Goal: Information Seeking & Learning: Learn about a topic

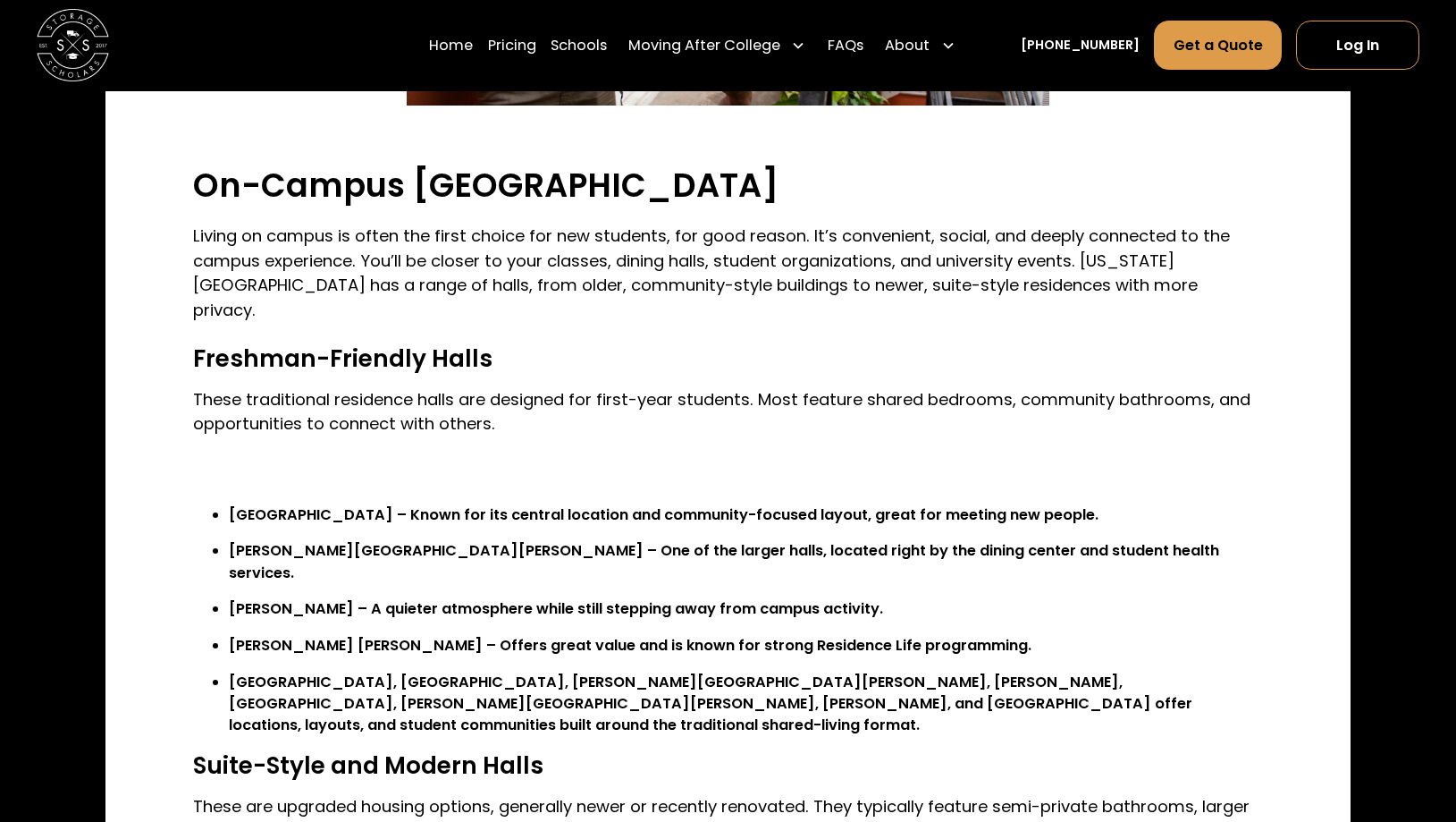
scroll to position [1487, 0]
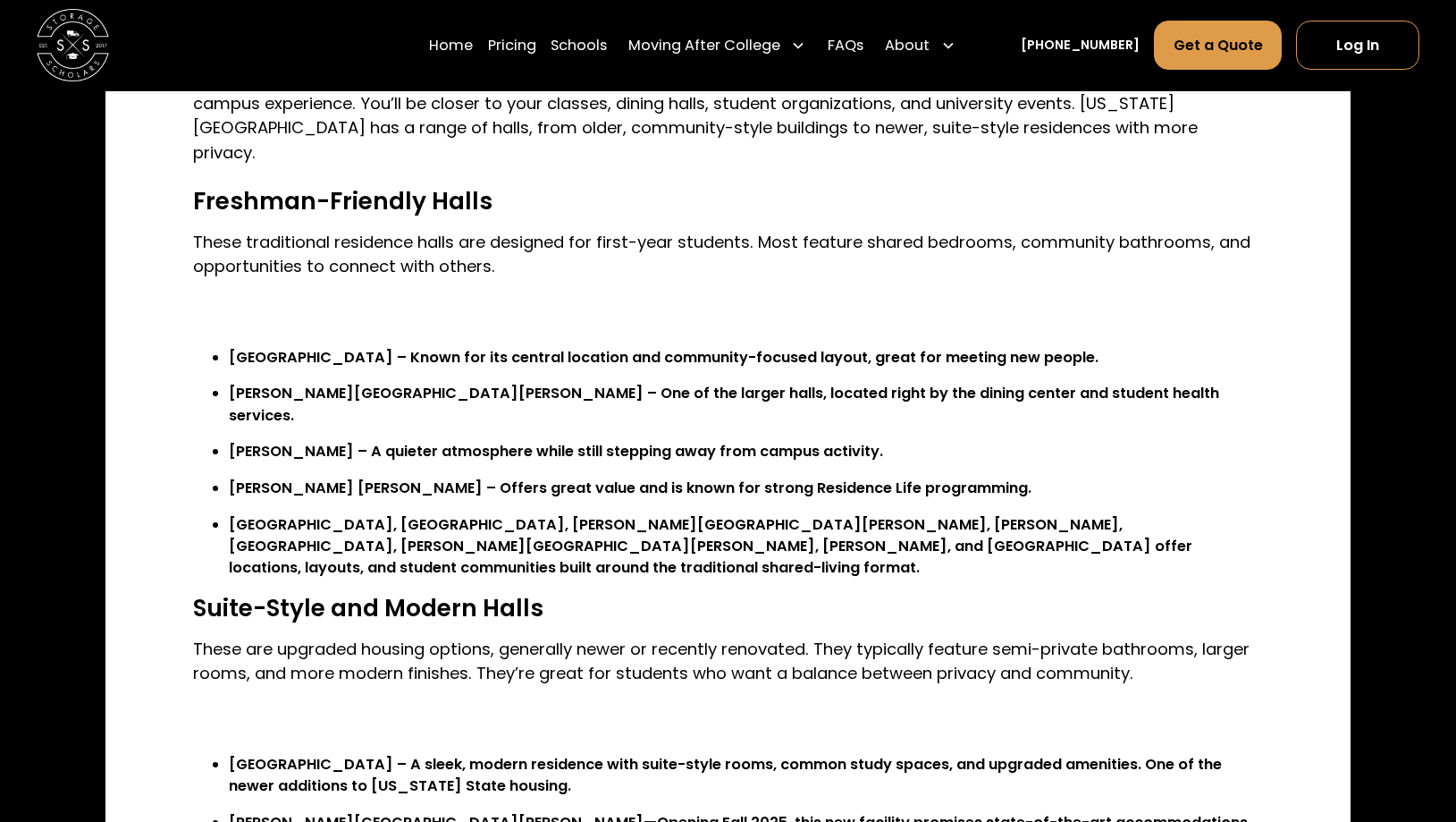
drag, startPoint x: 229, startPoint y: 347, endPoint x: 297, endPoint y: 348, distance: 68.0
click at [297, 383] on li "[PERSON_NAME][GEOGRAPHIC_DATA][PERSON_NAME] – One of the larger halls, located …" at bounding box center [746, 404] width 1034 height 44
drag, startPoint x: 309, startPoint y: 346, endPoint x: 225, endPoint y: 347, distance: 84.0
click at [229, 383] on li "[PERSON_NAME][GEOGRAPHIC_DATA][PERSON_NAME] – One of the larger halls, located …" at bounding box center [746, 404] width 1034 height 44
click at [234, 383] on li "[PERSON_NAME][GEOGRAPHIC_DATA][PERSON_NAME] – One of the larger halls, located …" at bounding box center [746, 404] width 1034 height 44
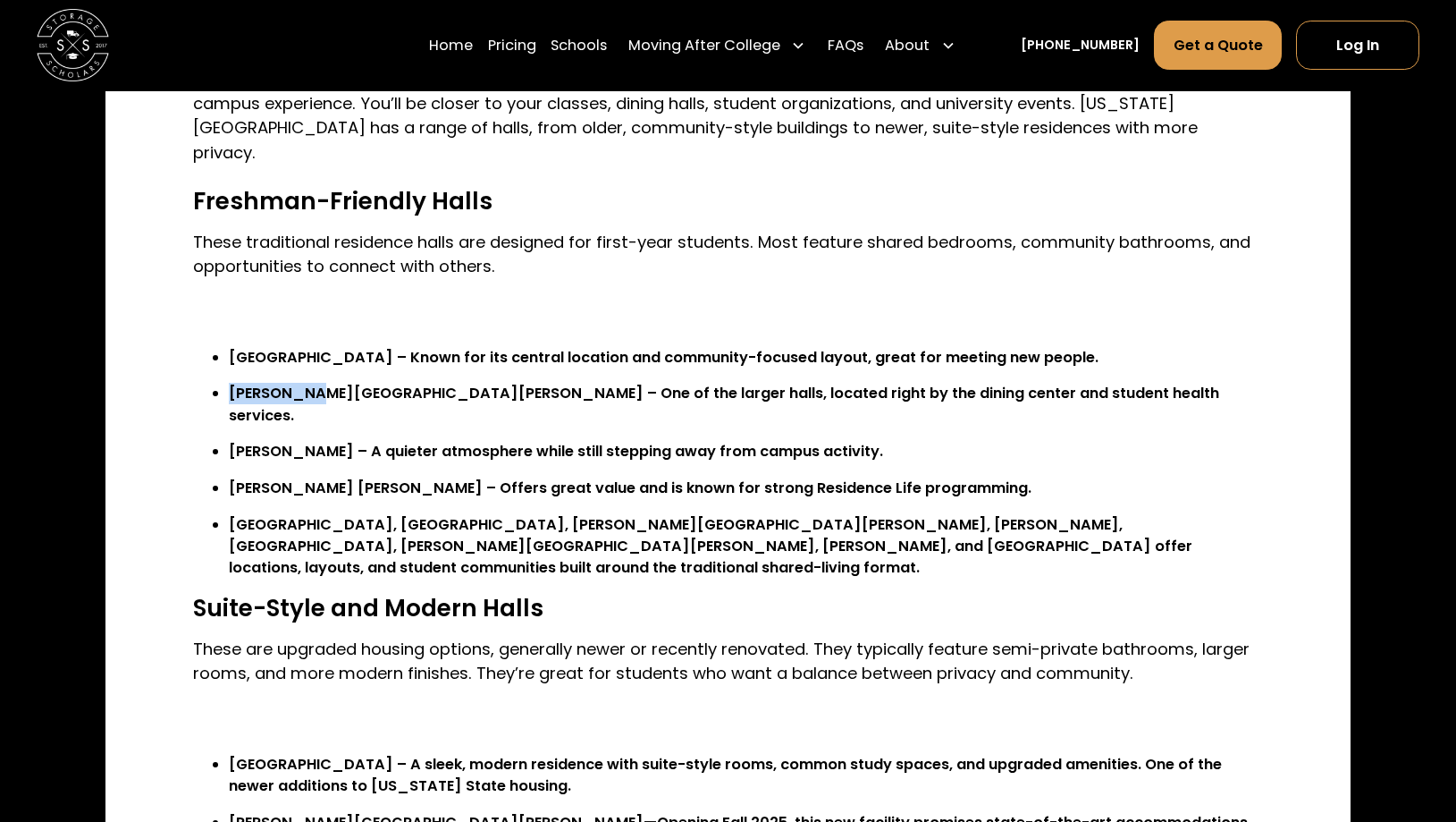
drag, startPoint x: 232, startPoint y: 347, endPoint x: 308, endPoint y: 346, distance: 76.0
click at [308, 383] on li "[PERSON_NAME][GEOGRAPHIC_DATA][PERSON_NAME] – One of the larger halls, located …" at bounding box center [746, 404] width 1034 height 44
copy li "[PERSON_NAME]"
click at [617, 477] on li "[PERSON_NAME] [PERSON_NAME] – Offers great value and is known for strong Reside…" at bounding box center [746, 488] width 1034 height 21
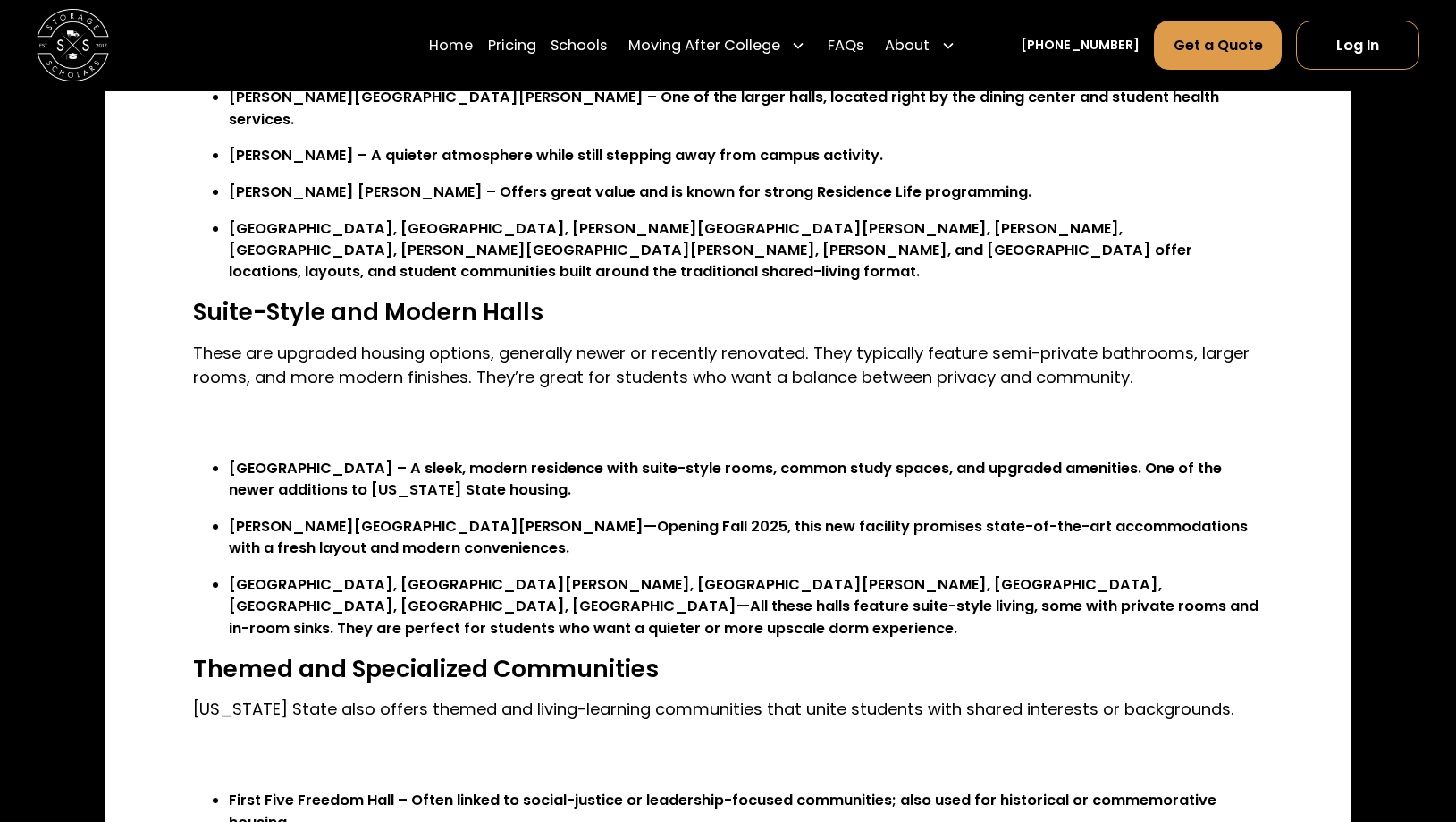
scroll to position [1785, 0]
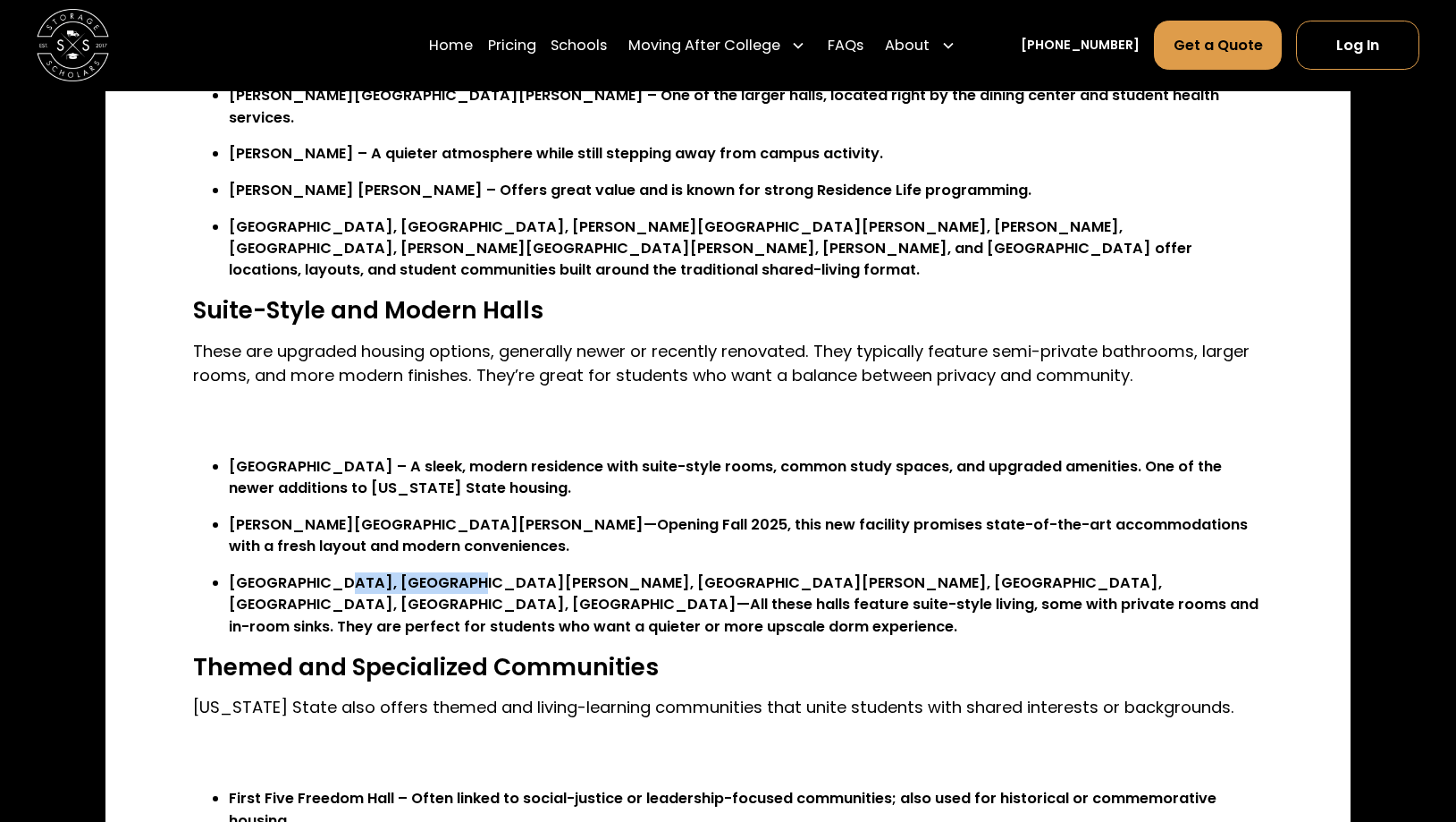
drag, startPoint x: 317, startPoint y: 468, endPoint x: 434, endPoint y: 462, distance: 117.2
click at [434, 572] on li "[GEOGRAPHIC_DATA], [GEOGRAPHIC_DATA][PERSON_NAME], [GEOGRAPHIC_DATA][PERSON_NAM…" at bounding box center [746, 604] width 1034 height 65
copy li "[GEOGRAPHIC_DATA][PERSON_NAME]"
drag, startPoint x: 231, startPoint y: 465, endPoint x: 308, endPoint y: 460, distance: 77.2
click at [308, 572] on li "[GEOGRAPHIC_DATA], [GEOGRAPHIC_DATA][PERSON_NAME], [GEOGRAPHIC_DATA][PERSON_NAM…" at bounding box center [746, 604] width 1034 height 65
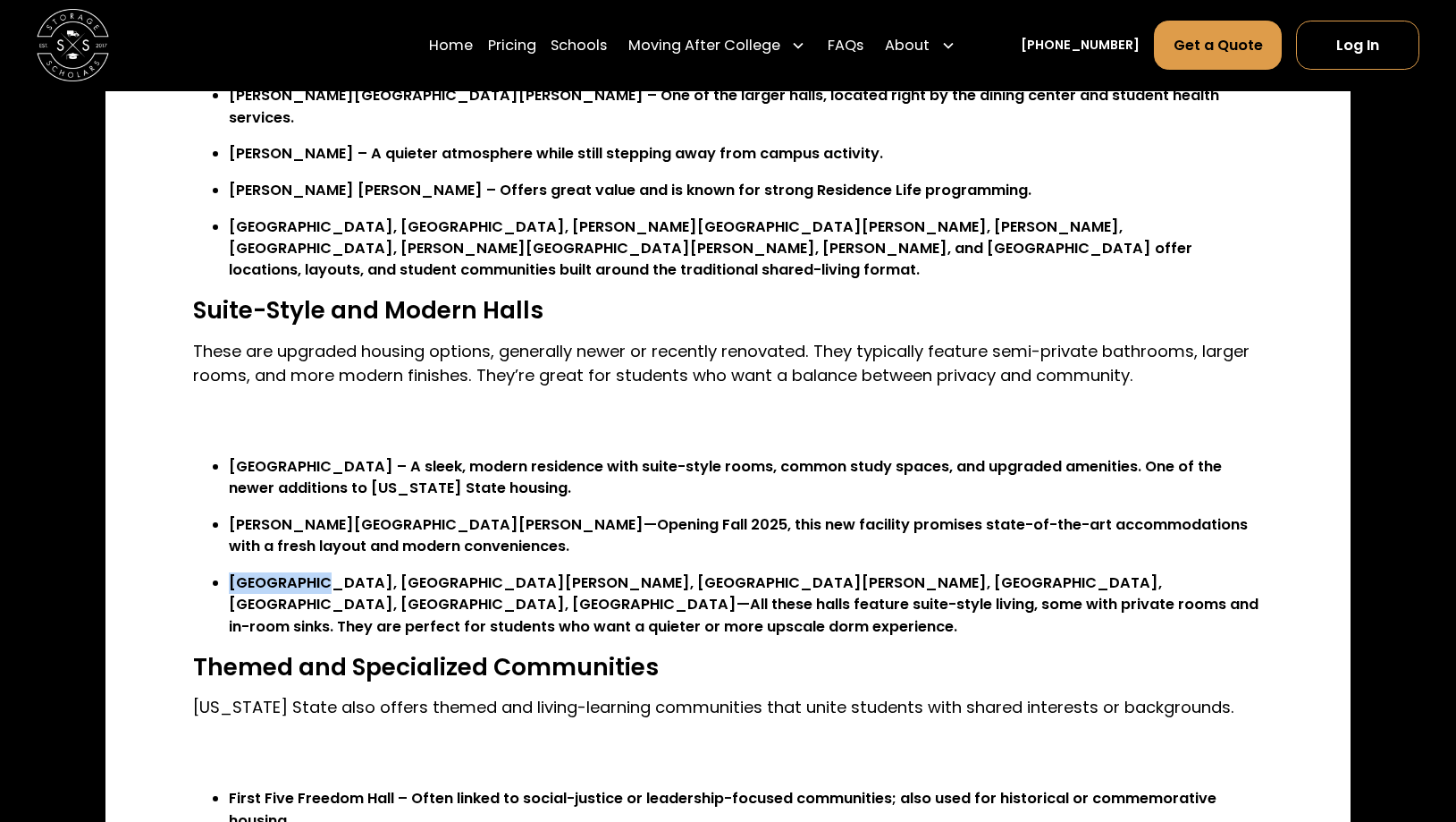
copy li "Cibolo Hall"
drag, startPoint x: 553, startPoint y: 471, endPoint x: 610, endPoint y: 472, distance: 57.0
click at [610, 572] on li "[GEOGRAPHIC_DATA], [GEOGRAPHIC_DATA][PERSON_NAME], [GEOGRAPHIC_DATA][PERSON_NAM…" at bounding box center [746, 604] width 1034 height 65
click at [609, 572] on li "[GEOGRAPHIC_DATA], [GEOGRAPHIC_DATA][PERSON_NAME], [GEOGRAPHIC_DATA][PERSON_NAM…" at bounding box center [746, 604] width 1034 height 65
drag, startPoint x: 567, startPoint y: 468, endPoint x: 658, endPoint y: 460, distance: 91.4
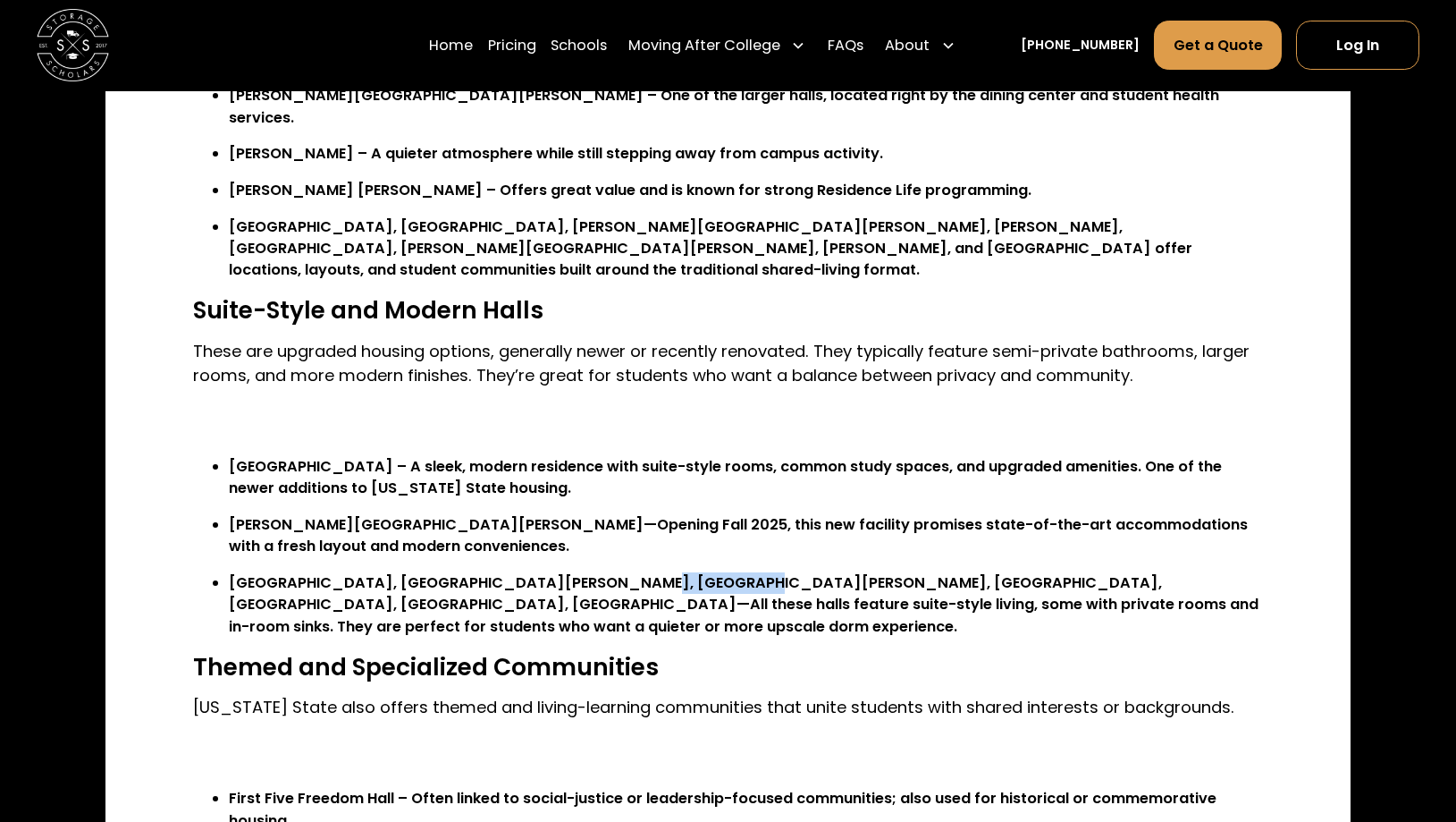
click at [658, 572] on li "[GEOGRAPHIC_DATA], [GEOGRAPHIC_DATA][PERSON_NAME], [GEOGRAPHIC_DATA][PERSON_NAM…" at bounding box center [746, 604] width 1034 height 65
click at [634, 572] on li "[GEOGRAPHIC_DATA], [GEOGRAPHIC_DATA][PERSON_NAME], [GEOGRAPHIC_DATA][PERSON_NAM…" at bounding box center [746, 604] width 1034 height 65
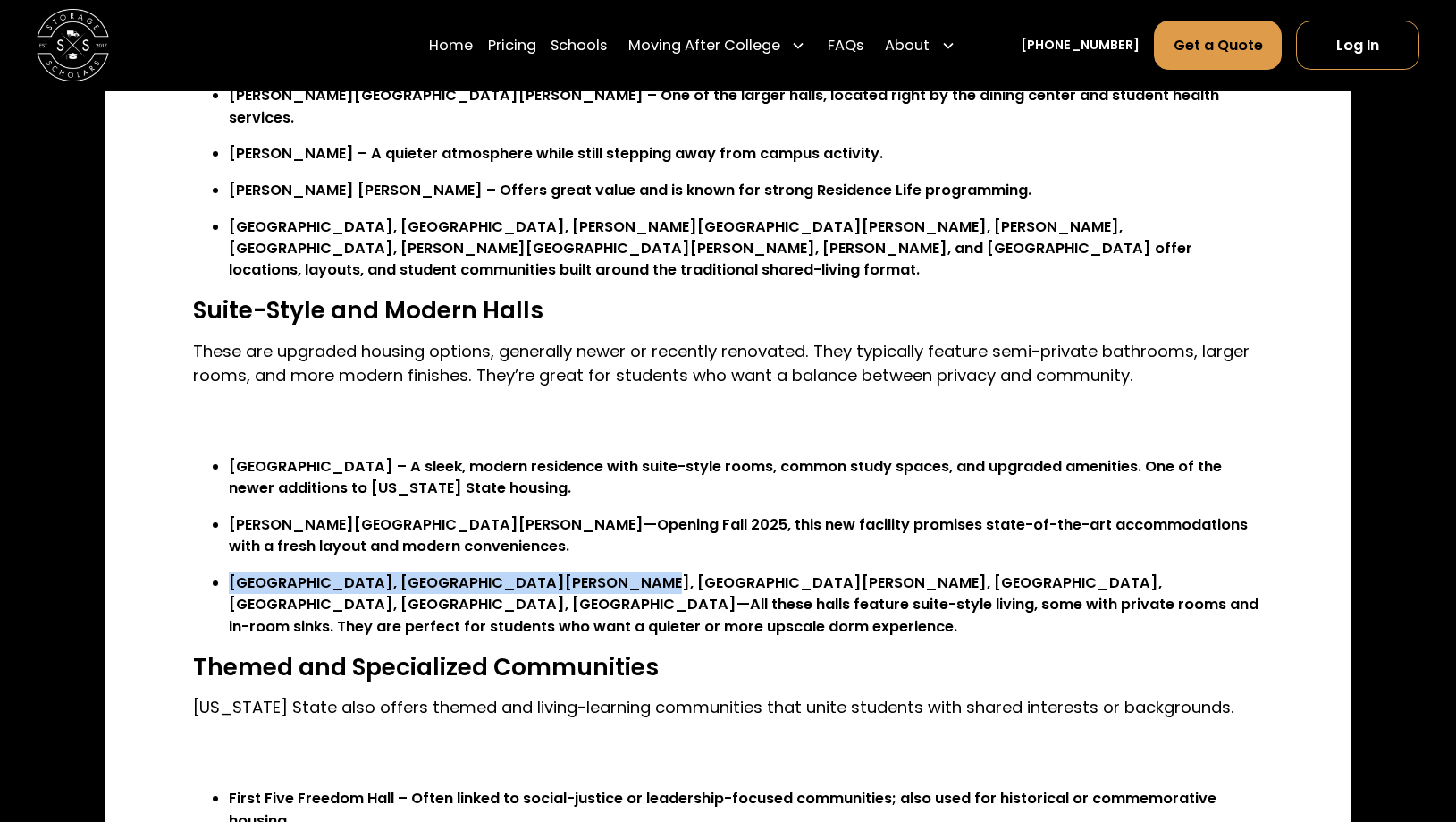
drag, startPoint x: 568, startPoint y: 467, endPoint x: 901, endPoint y: 458, distance: 333.1
click at [901, 458] on ul "[GEOGRAPHIC_DATA] – A sleek, modern residence with suite-style rooms, common st…" at bounding box center [728, 546] width 1070 height 182
click at [899, 572] on li "[GEOGRAPHIC_DATA], [GEOGRAPHIC_DATA][PERSON_NAME], [GEOGRAPHIC_DATA][PERSON_NAM…" at bounding box center [746, 604] width 1034 height 65
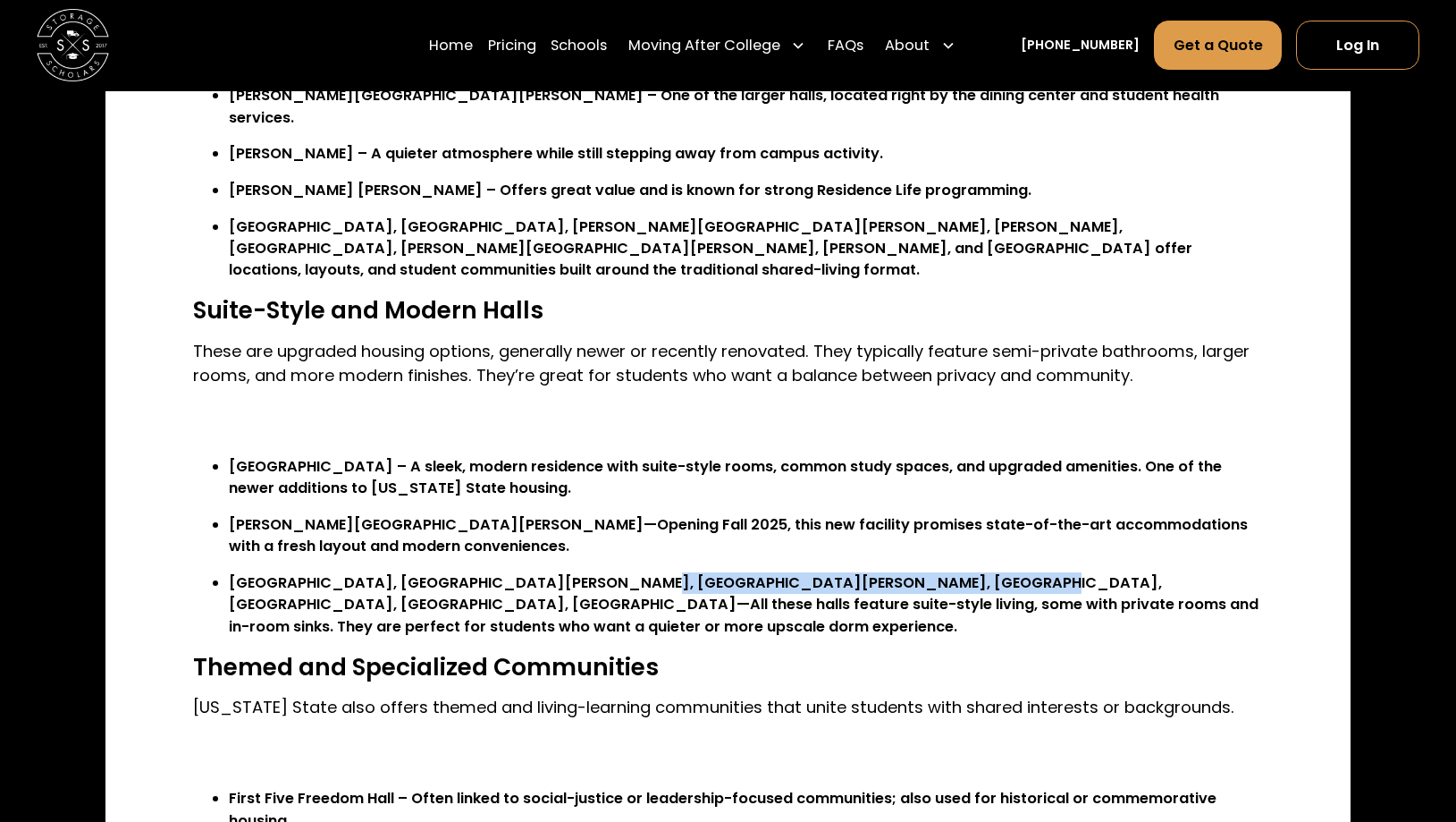
drag, startPoint x: 901, startPoint y: 471, endPoint x: 569, endPoint y: 473, distance: 332.0
click at [569, 572] on li "[GEOGRAPHIC_DATA], [GEOGRAPHIC_DATA][PERSON_NAME], [GEOGRAPHIC_DATA][PERSON_NAM…" at bounding box center [746, 604] width 1034 height 65
copy li "[GEOGRAPHIC_DATA], [GEOGRAPHIC_DATA], [GEOGRAPHIC_DATA]"
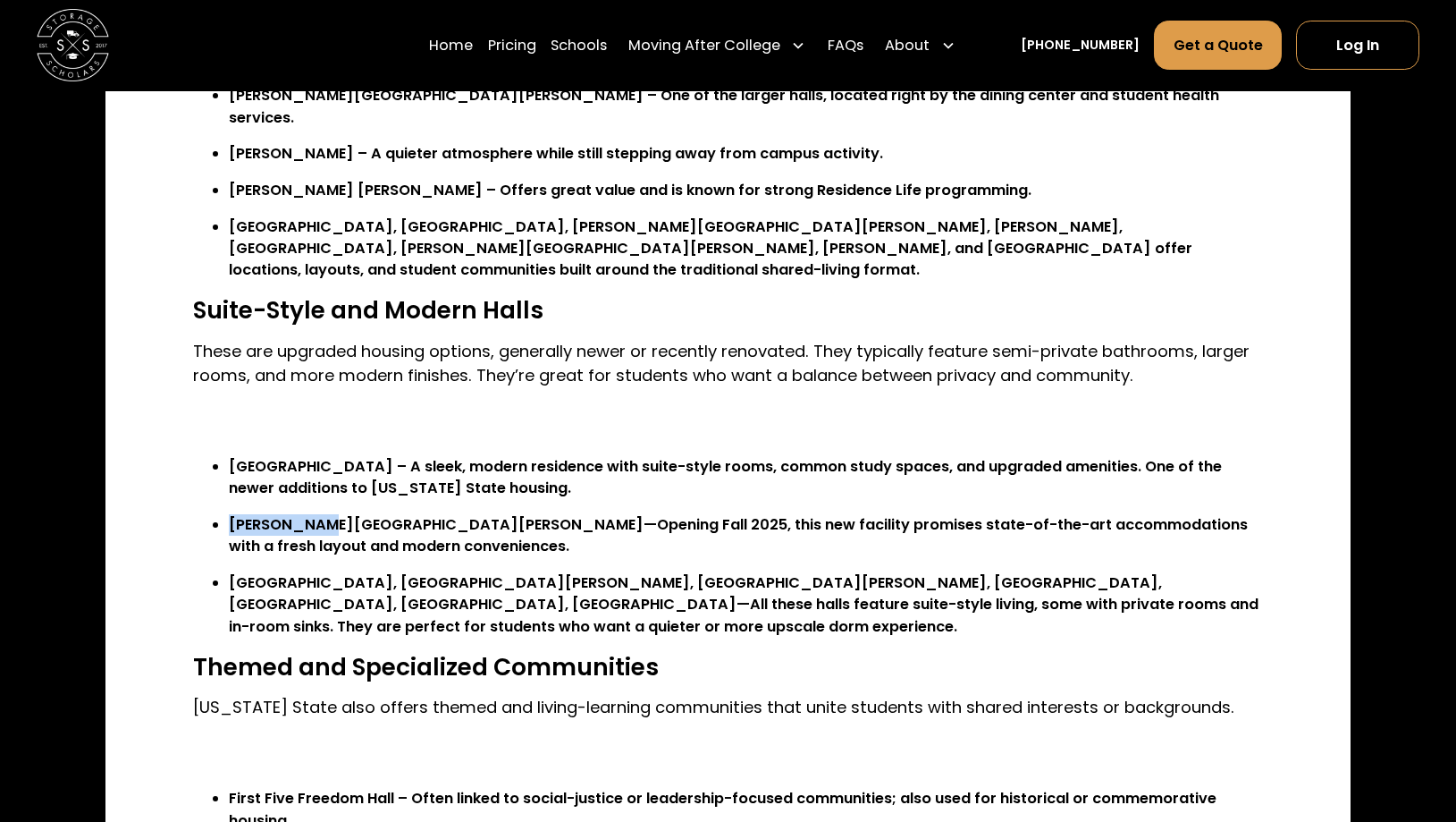
drag, startPoint x: 231, startPoint y: 435, endPoint x: 311, endPoint y: 435, distance: 80.0
click at [311, 514] on li "[PERSON_NAME][GEOGRAPHIC_DATA][PERSON_NAME]—Opening Fall 2025, this new facilit…" at bounding box center [746, 535] width 1034 height 44
click at [232, 456] on li "[GEOGRAPHIC_DATA] – A sleek, modern residence with suite-style rooms, common st…" at bounding box center [746, 477] width 1034 height 44
drag, startPoint x: 232, startPoint y: 372, endPoint x: 320, endPoint y: 372, distance: 88.0
click at [320, 456] on li "[GEOGRAPHIC_DATA] – A sleek, modern residence with suite-style rooms, common st…" at bounding box center [746, 477] width 1034 height 44
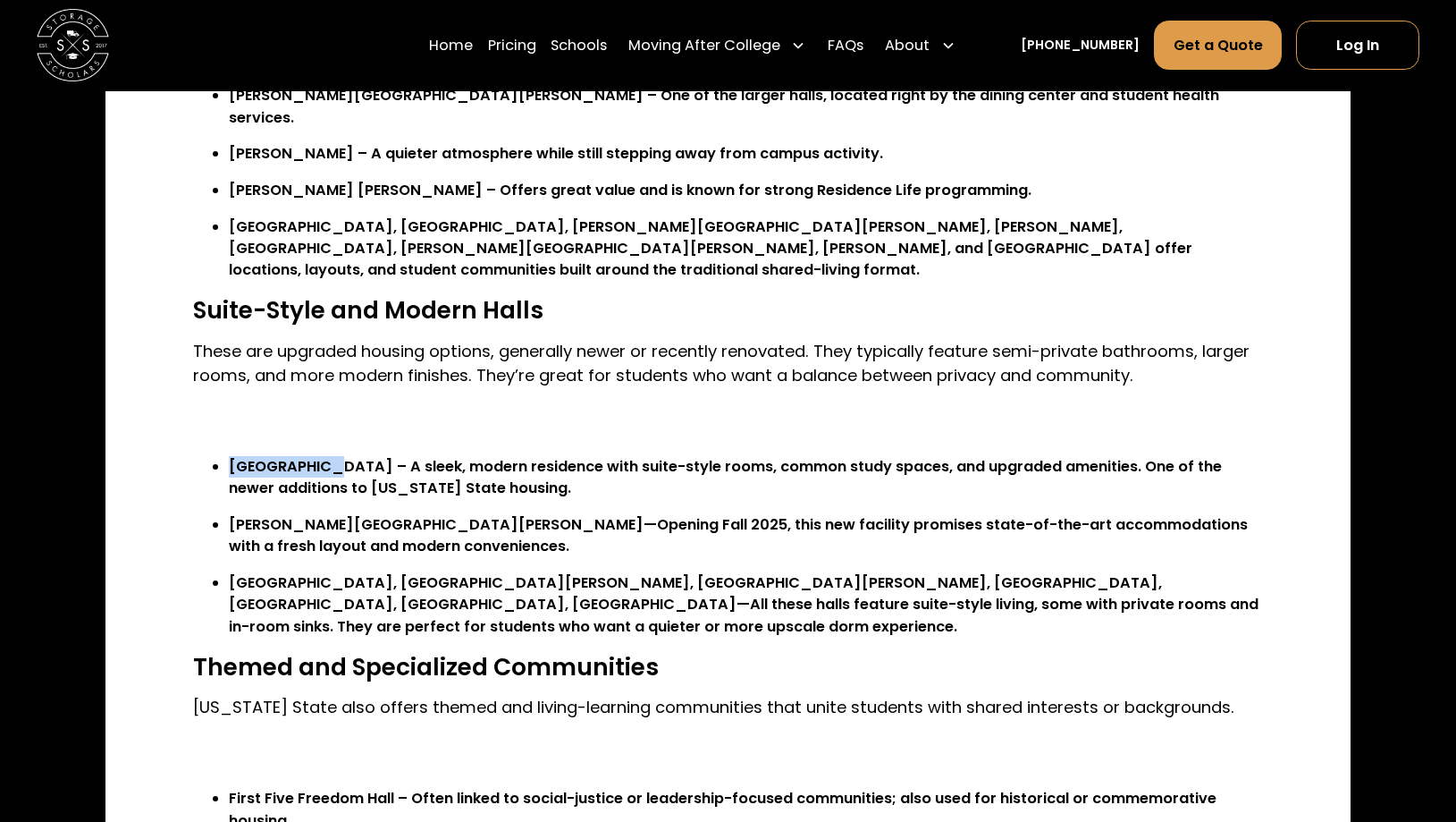
copy li "[GEOGRAPHIC_DATA]"
drag, startPoint x: 232, startPoint y: 434, endPoint x: 314, endPoint y: 426, distance: 82.4
click at [314, 514] on li "[PERSON_NAME][GEOGRAPHIC_DATA][PERSON_NAME]—Opening Fall 2025, this new facilit…" at bounding box center [746, 535] width 1034 height 44
copy li "[PERSON_NAME][GEOGRAPHIC_DATA][PERSON_NAME]"
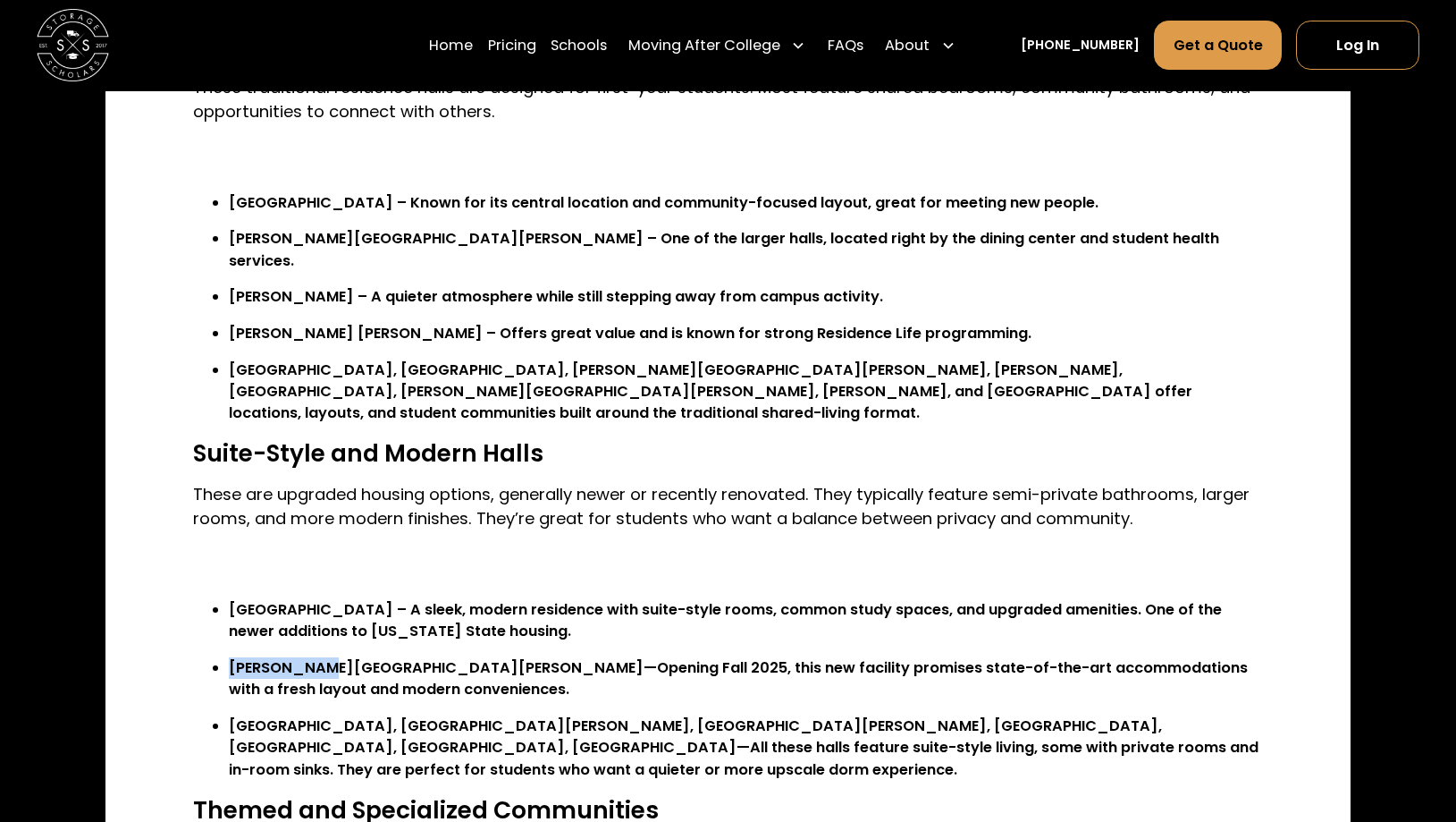
scroll to position [1649, 0]
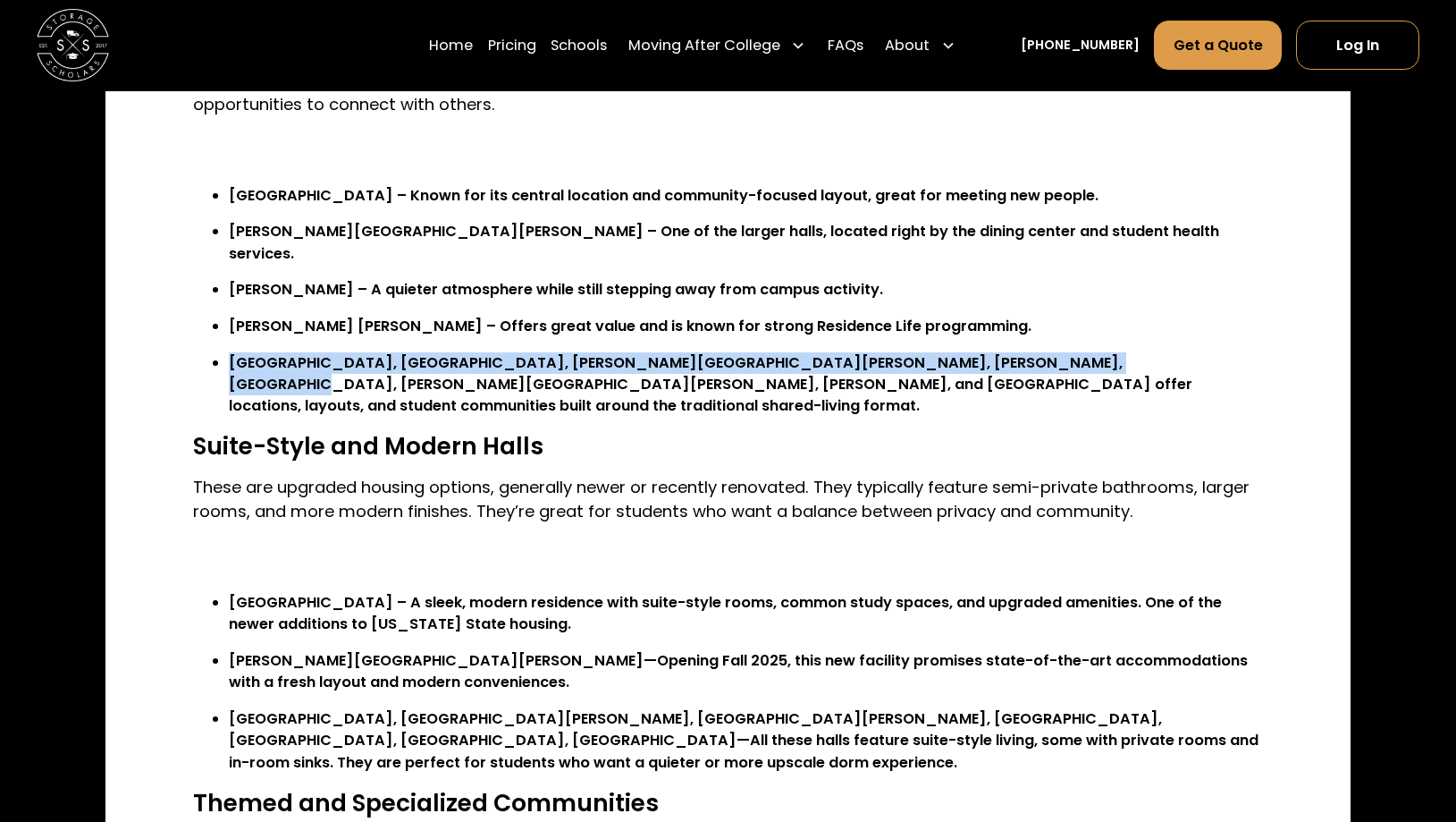
drag, startPoint x: 231, startPoint y: 290, endPoint x: 980, endPoint y: 287, distance: 749.0
click at [978, 353] on li "[GEOGRAPHIC_DATA], [GEOGRAPHIC_DATA], [PERSON_NAME][GEOGRAPHIC_DATA][PERSON_NAM…" at bounding box center [746, 385] width 1034 height 65
copy li "[GEOGRAPHIC_DATA], [GEOGRAPHIC_DATA], [PERSON_NAME][GEOGRAPHIC_DATA][PERSON_NAM…"
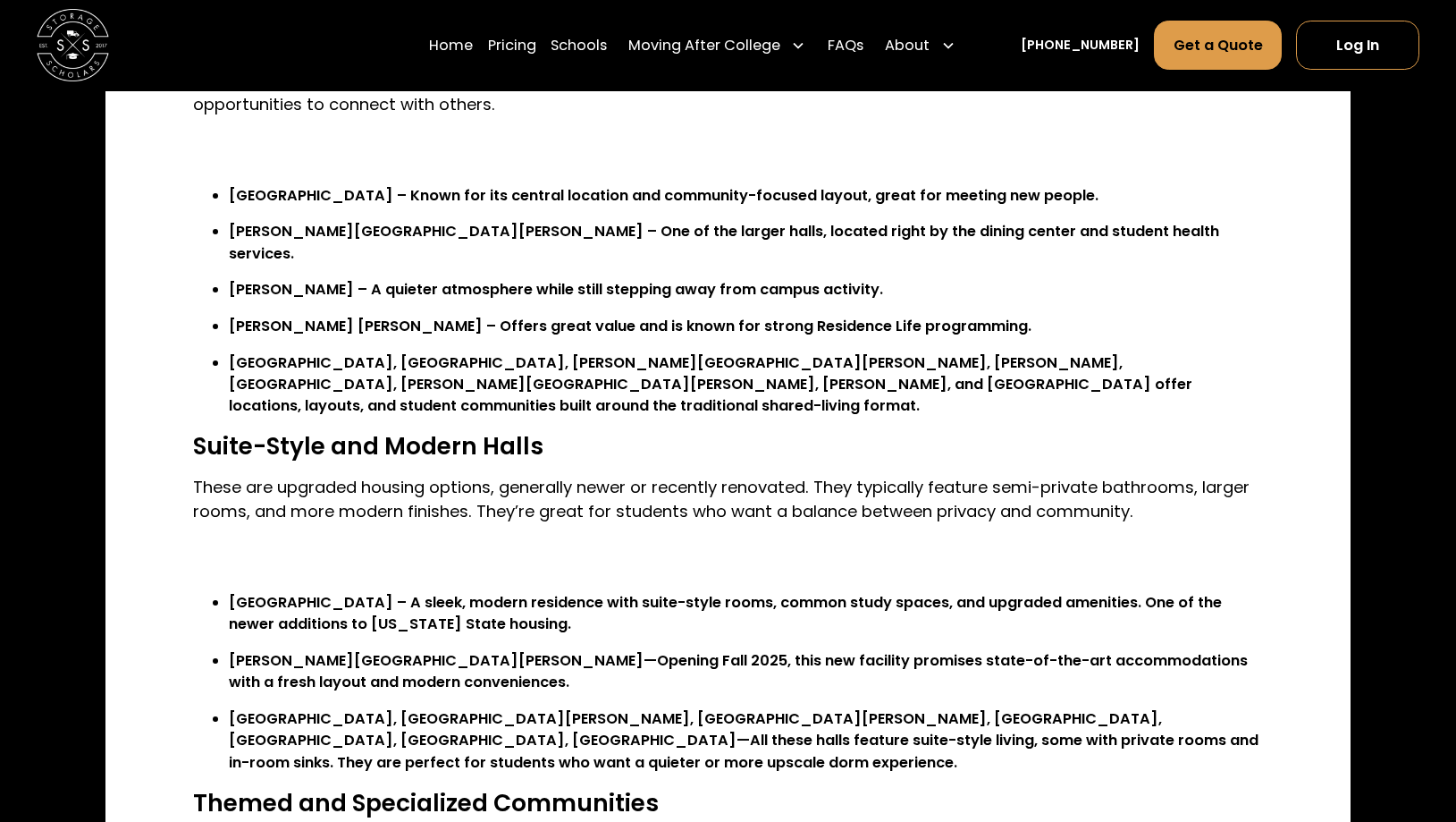
click at [862, 490] on div "Top Housing Picks for [US_STATE] State Students Finding the right place to live…" at bounding box center [728, 686] width 1070 height 3268
drag, startPoint x: 787, startPoint y: 291, endPoint x: 863, endPoint y: 291, distance: 76.0
click at [863, 353] on li "[GEOGRAPHIC_DATA], [GEOGRAPHIC_DATA], [PERSON_NAME][GEOGRAPHIC_DATA][PERSON_NAM…" at bounding box center [746, 385] width 1034 height 65
copy li "[PERSON_NAME],"
